Goal: Contribute content

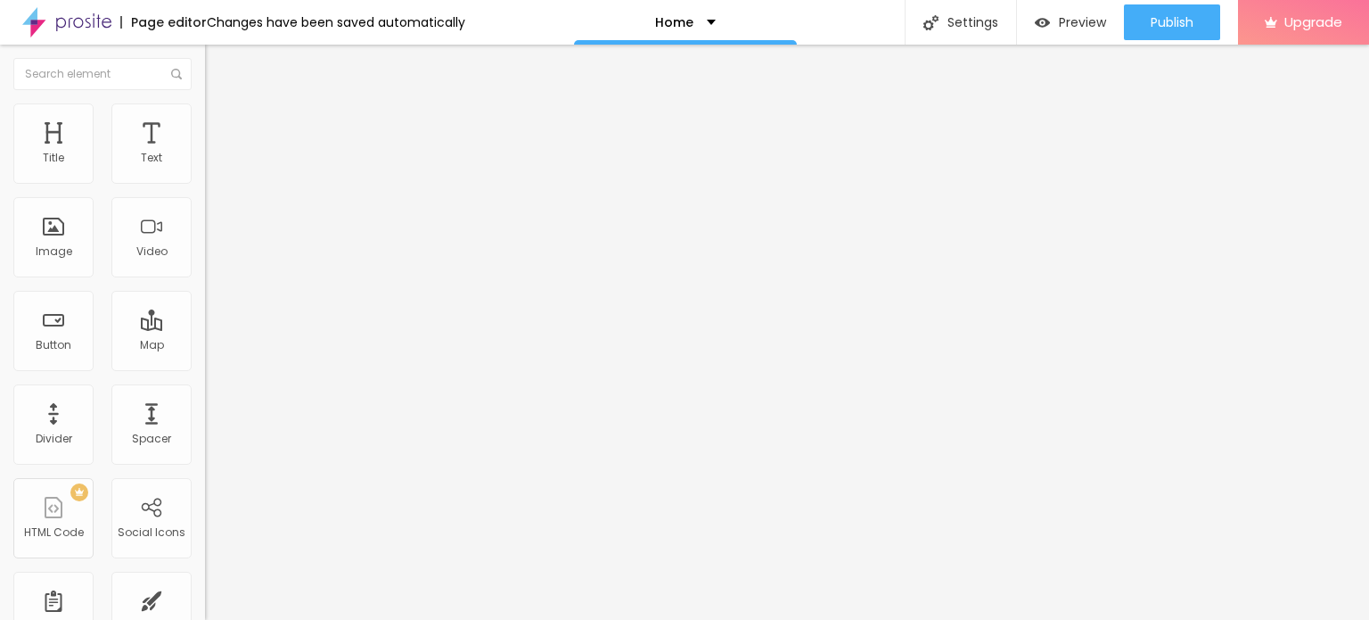
click at [205, 168] on input "Click me" at bounding box center [312, 159] width 214 height 18
paste input "Whatsapp 📞 :- [PHONE_NUMBER]"
type input "Whatsapp 📞 :- [PHONE_NUMBER]"
click at [205, 367] on input "https://" at bounding box center [312, 358] width 214 height 18
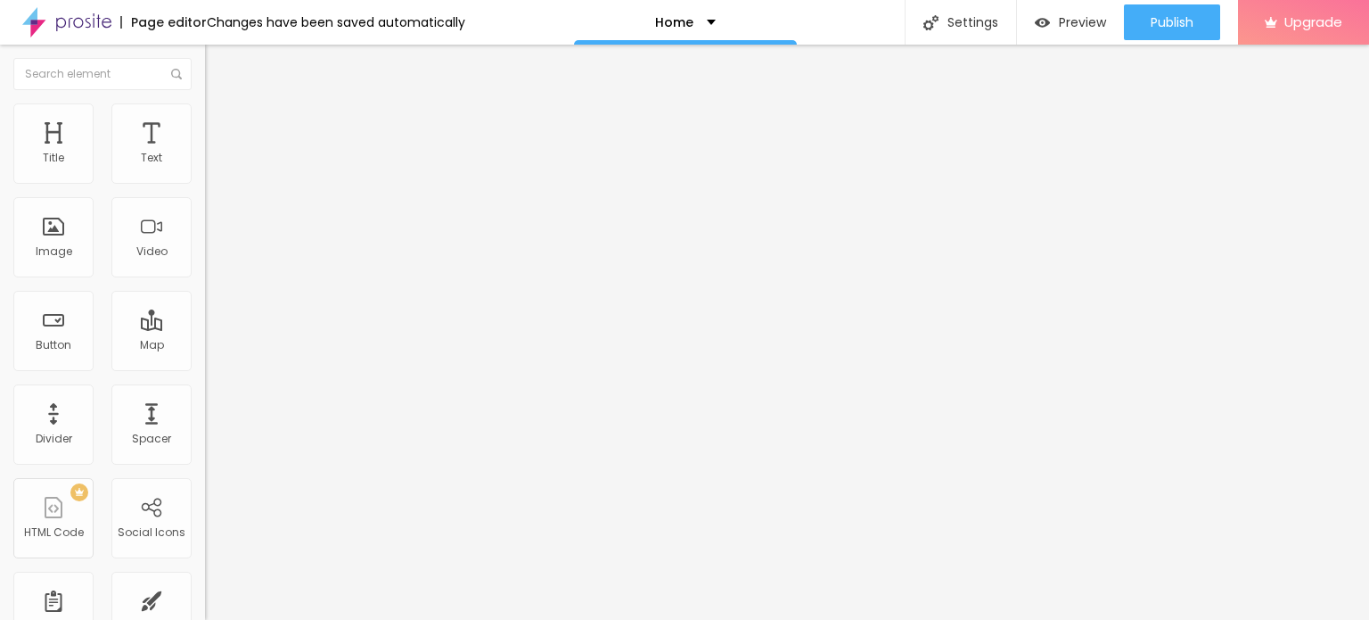
paste input "[DOMAIN_NAME][URL]"
click at [205, 367] on input "[URL][DOMAIN_NAME]" at bounding box center [312, 358] width 214 height 18
type input "[URL][DOMAIN_NAME]"
click at [205, 396] on div "Open in new tab" at bounding box center [307, 394] width 205 height 9
click at [205, 152] on div "Add image" at bounding box center [307, 145] width 205 height 12
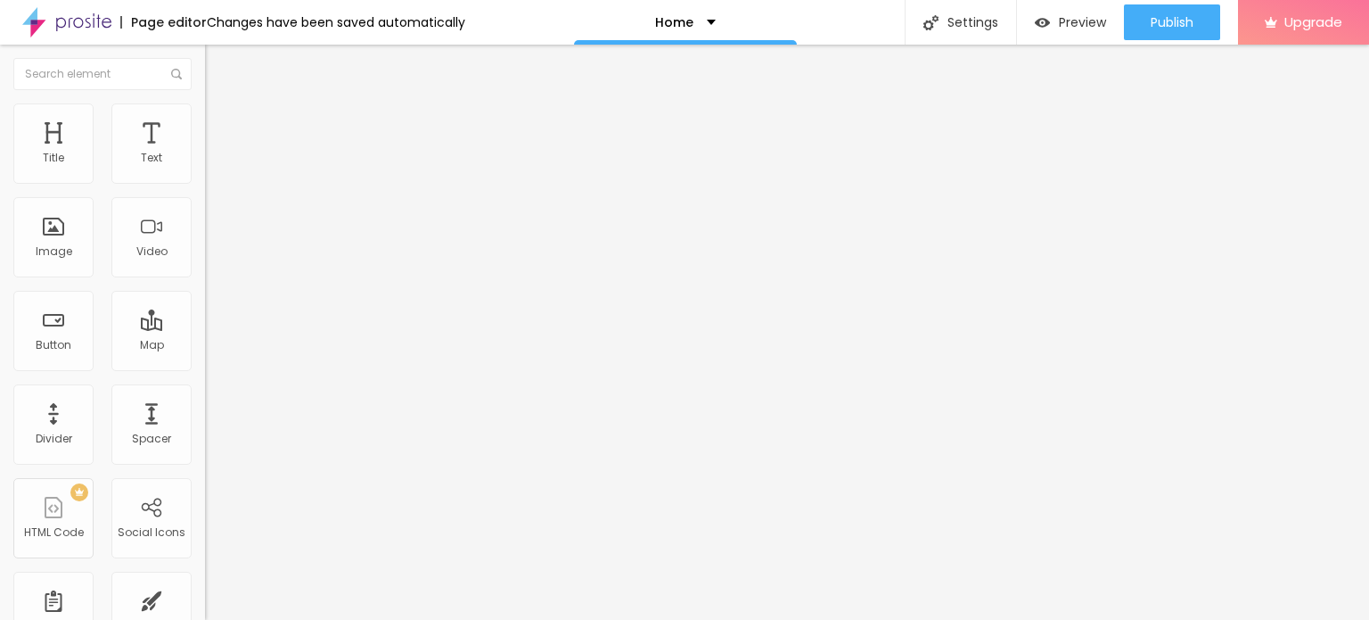
click at [205, 153] on span "Add image" at bounding box center [241, 145] width 73 height 15
